Goal: Task Accomplishment & Management: Manage account settings

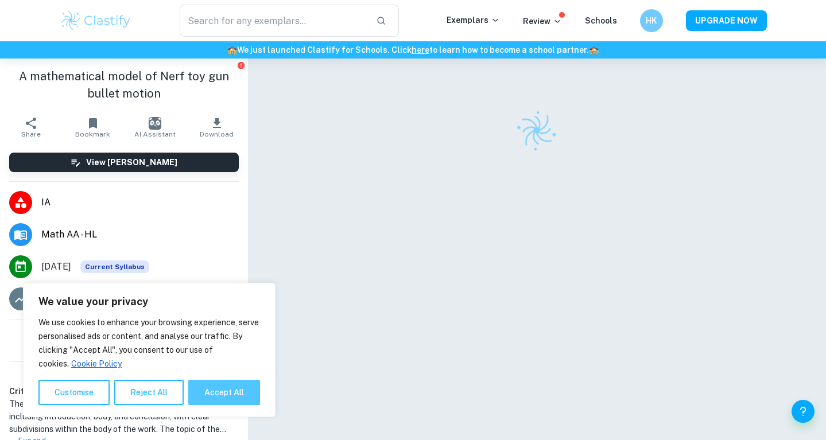
click at [231, 393] on button "Accept All" at bounding box center [224, 392] width 72 height 25
checkbox input "true"
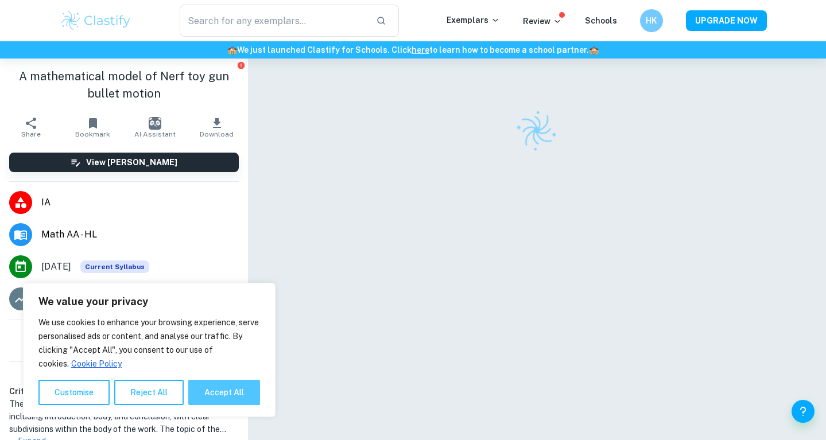
checkbox input "true"
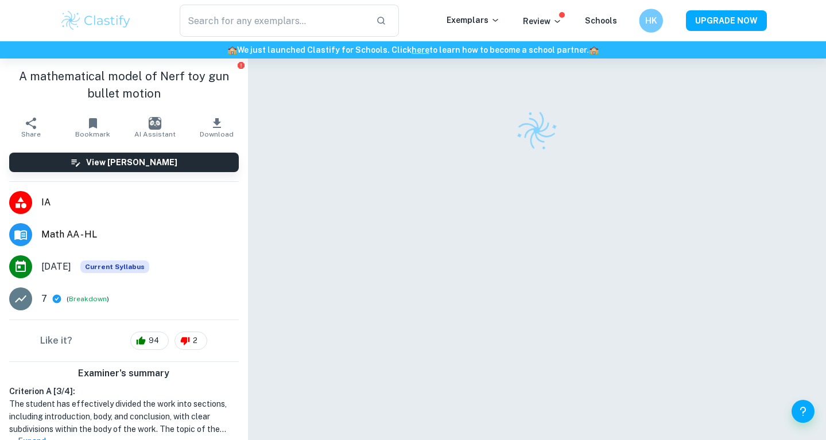
click at [659, 20] on div "HK" at bounding box center [651, 21] width 24 height 24
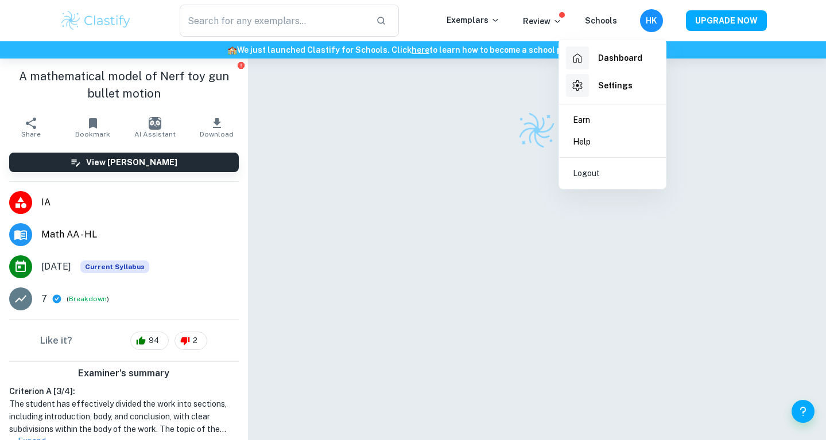
click at [613, 183] on li "Logout" at bounding box center [613, 173] width 98 height 22
click at [599, 185] on div "Logout" at bounding box center [612, 173] width 107 height 31
click at [595, 177] on p "Logout" at bounding box center [586, 173] width 27 height 13
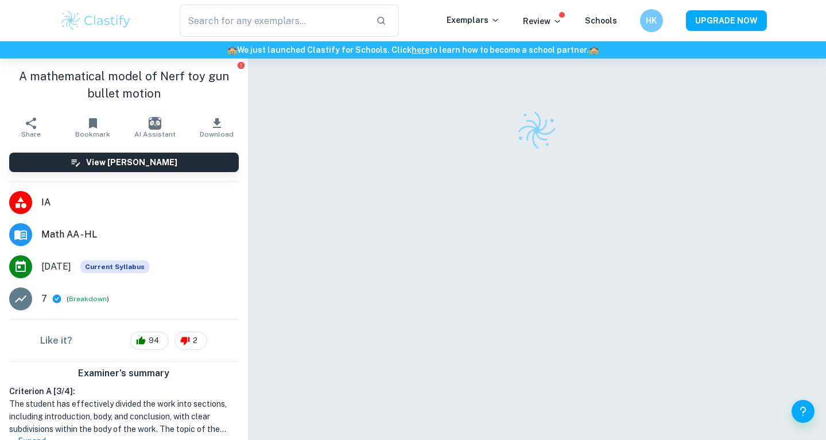
checkbox input "true"
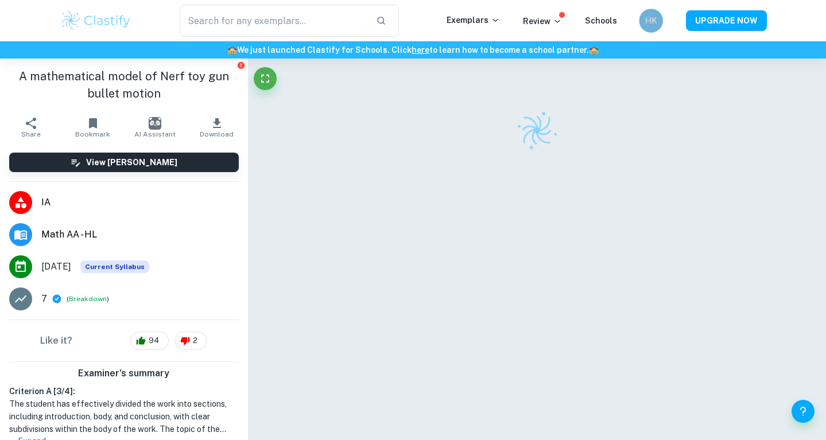
click at [657, 22] on h6 "HK" at bounding box center [651, 20] width 14 height 13
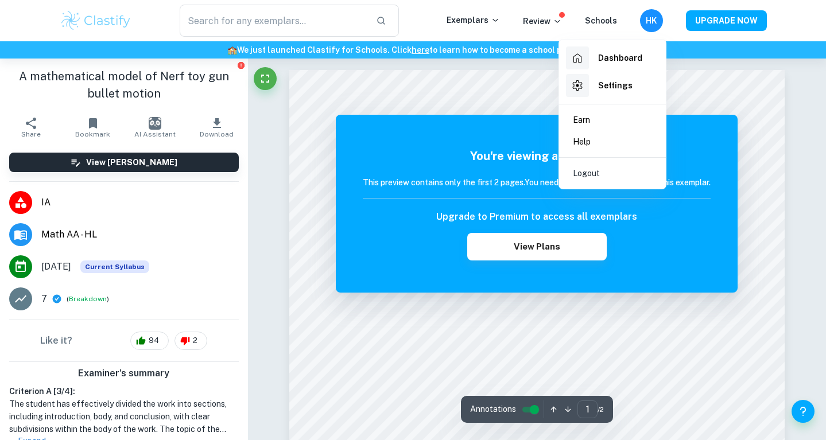
click at [608, 172] on li "Logout" at bounding box center [613, 173] width 98 height 22
